Goal: Check status: Check status

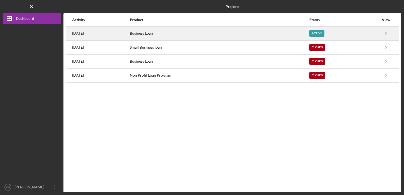
click at [182, 32] on div "Business Loan" at bounding box center [219, 33] width 179 height 13
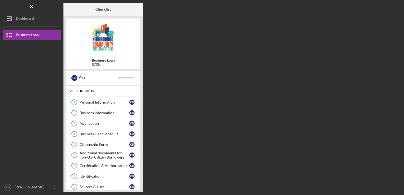
click at [95, 88] on div "Icon/Expander Eligibility 1 / 12" at bounding box center [103, 91] width 74 height 11
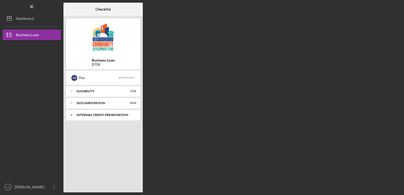
click at [96, 111] on div "Icon/Expander Internal Credit Presentation 0 / 1" at bounding box center [103, 115] width 74 height 11
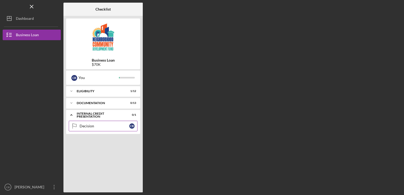
click at [93, 129] on link "Decision Decision C B" at bounding box center [103, 126] width 69 height 11
